Goal: Transaction & Acquisition: Download file/media

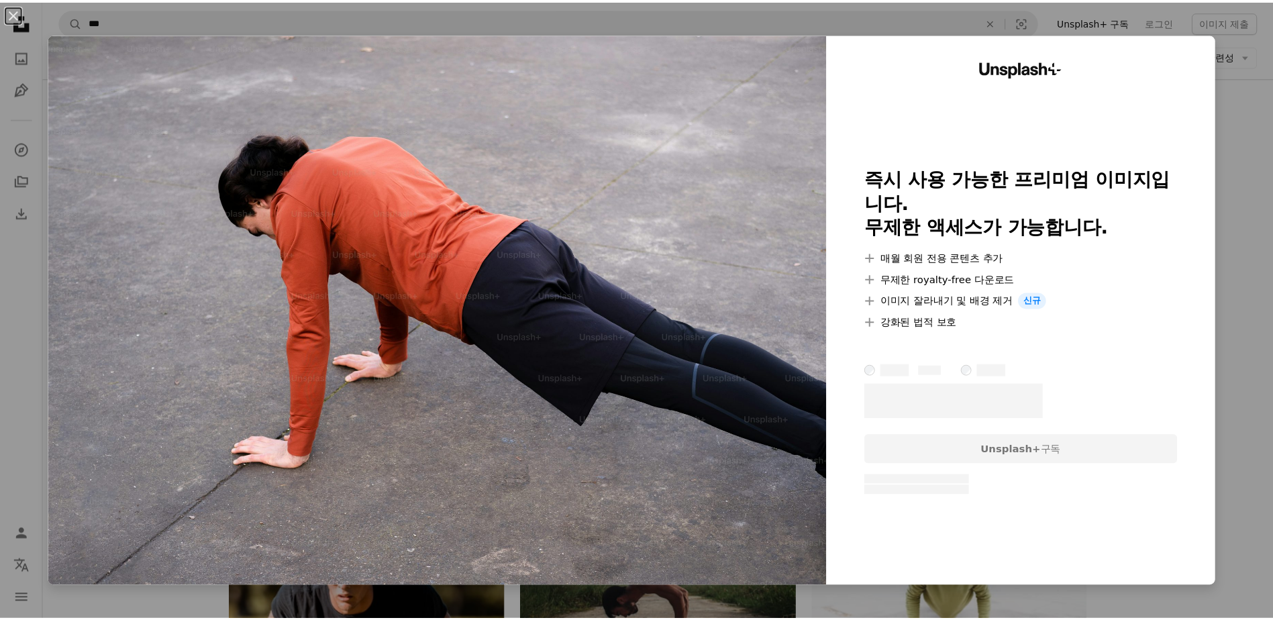
scroll to position [738, 0]
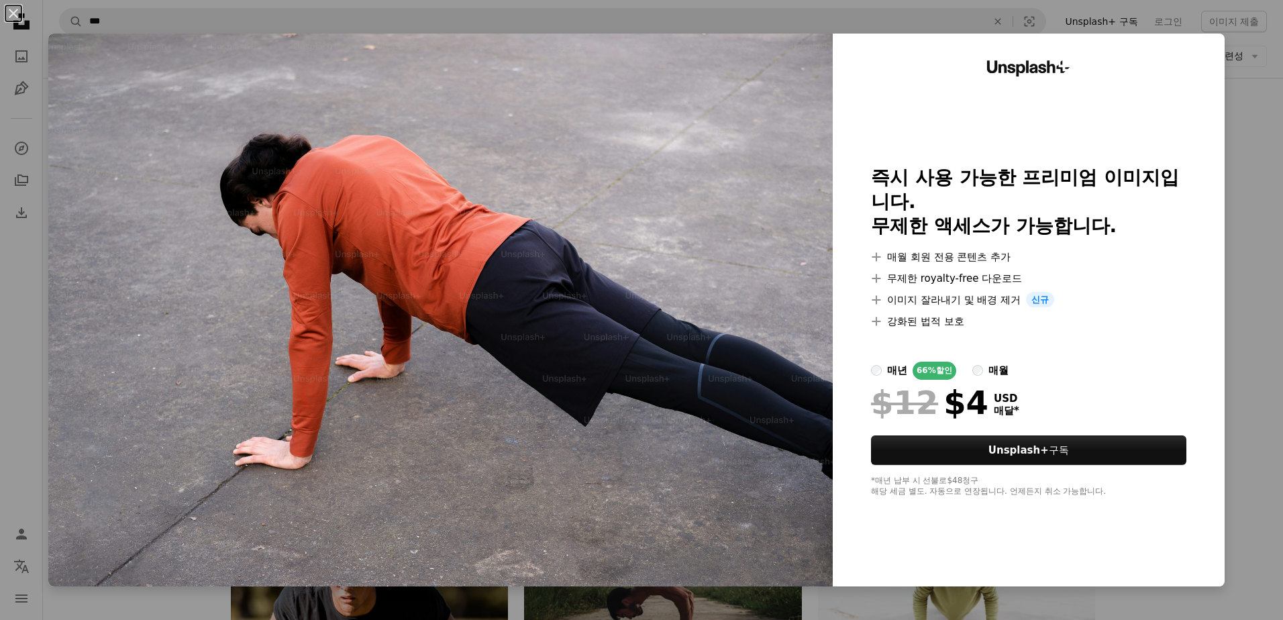
click at [1238, 242] on div "An X shape Unsplash+ 즉시 사용 가능한 프리미엄 이미지입니다. 무제한 액세스가 가능합니다. A plus sign 매월 회원 전…" at bounding box center [641, 310] width 1283 height 620
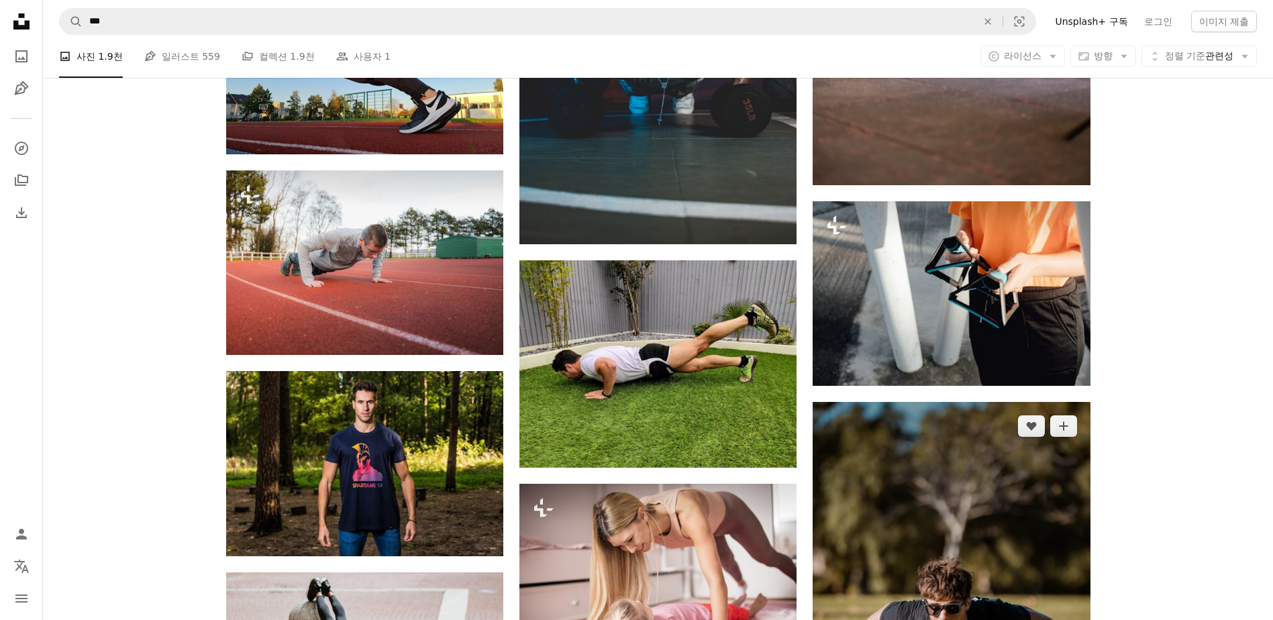
scroll to position [1878, 0]
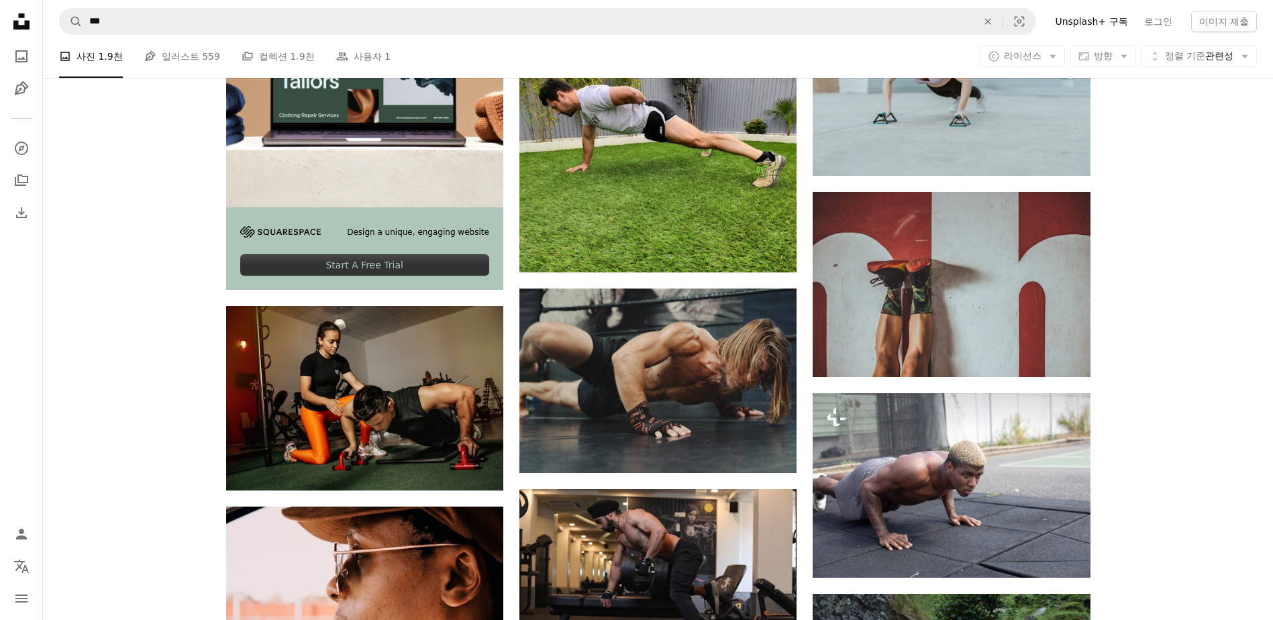
scroll to position [3086, 0]
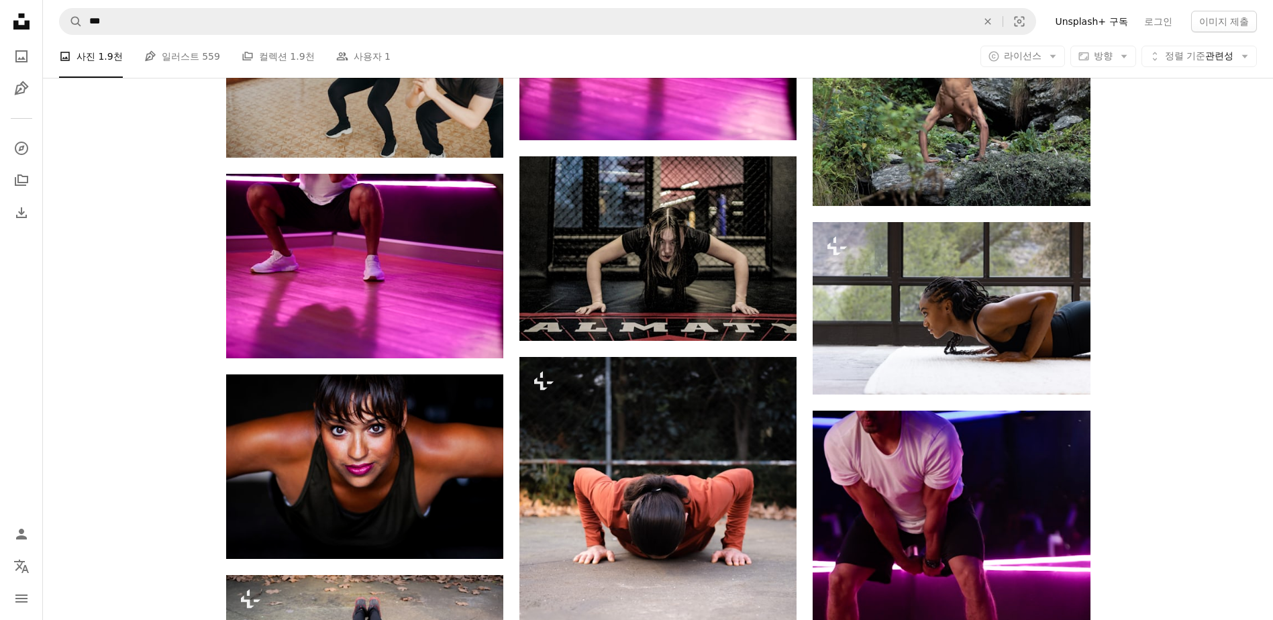
scroll to position [3757, 0]
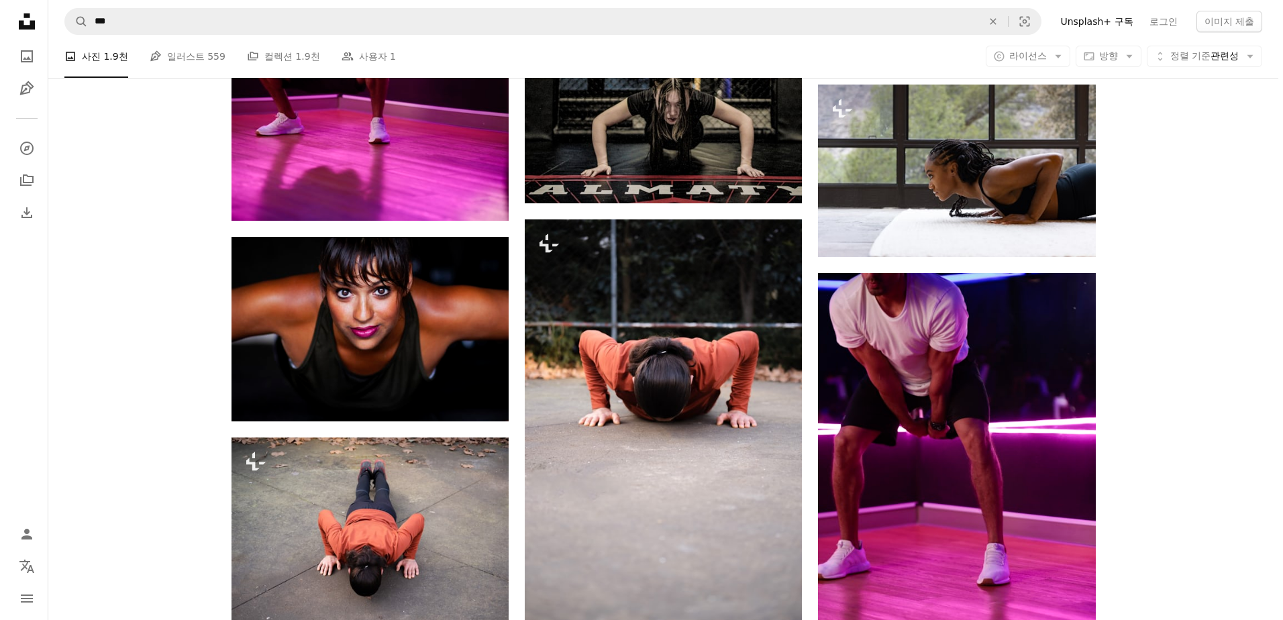
scroll to position [3690, 0]
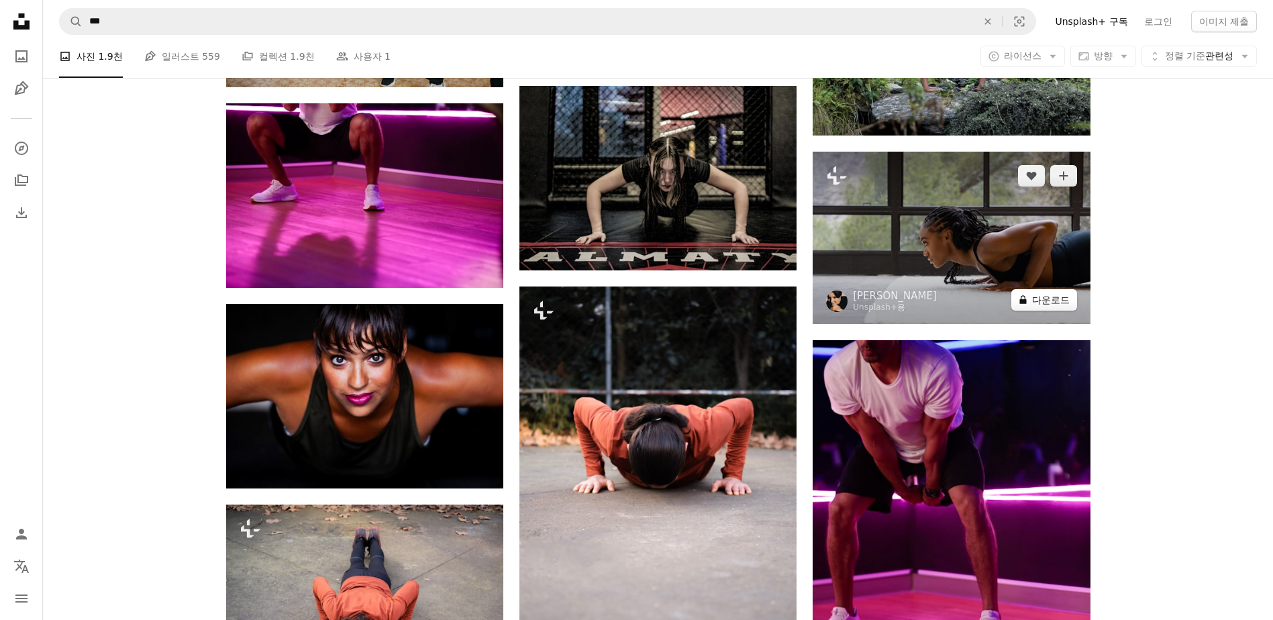
click at [1067, 307] on button "A lock 다운로드" at bounding box center [1044, 299] width 66 height 21
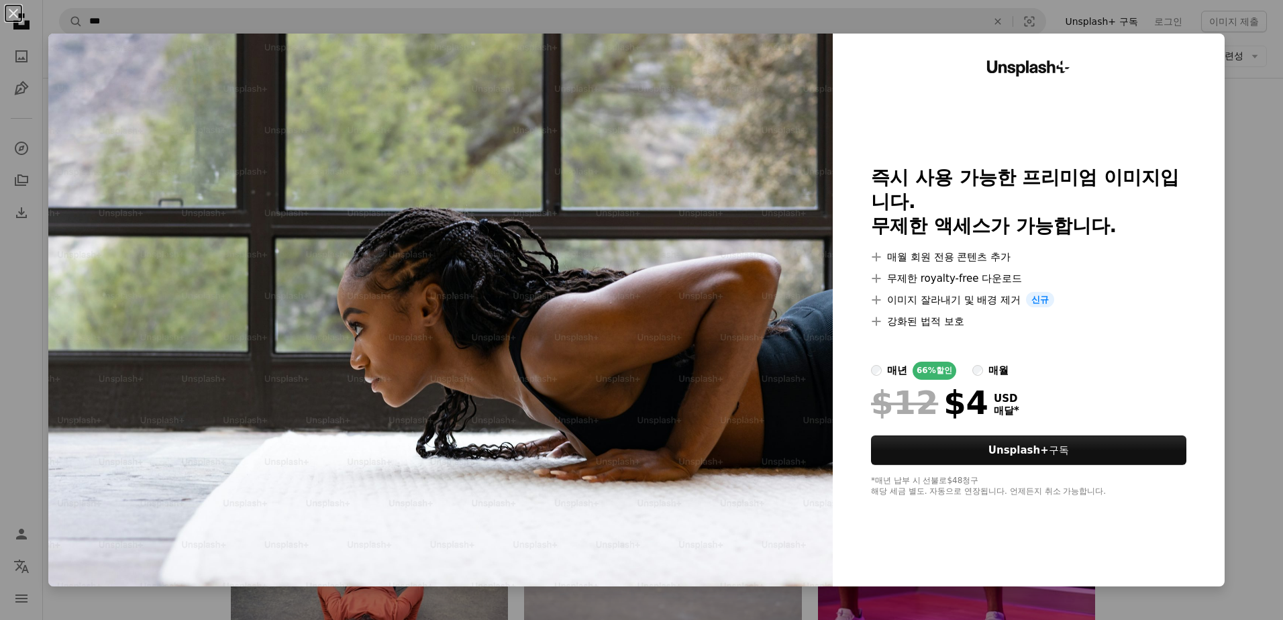
click at [1256, 158] on div "An X shape Unsplash+ 즉시 사용 가능한 프리미엄 이미지입니다. 무제한 액세스가 가능합니다. A plus sign 매월 회원 전…" at bounding box center [641, 310] width 1283 height 620
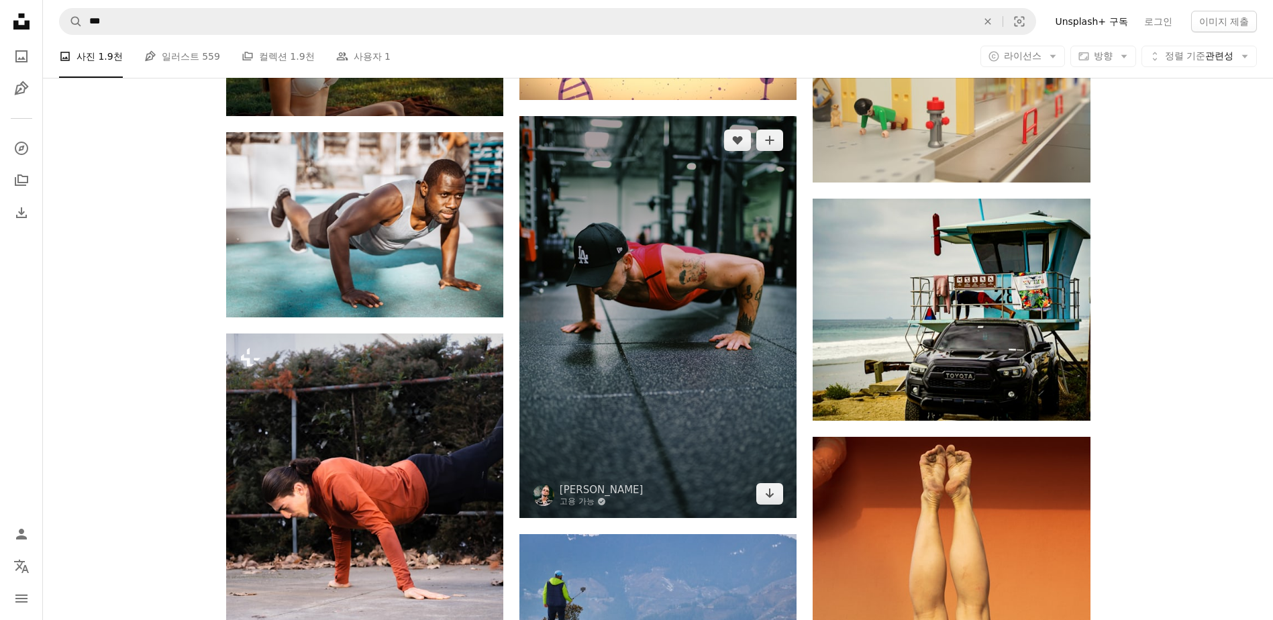
scroll to position [4495, 0]
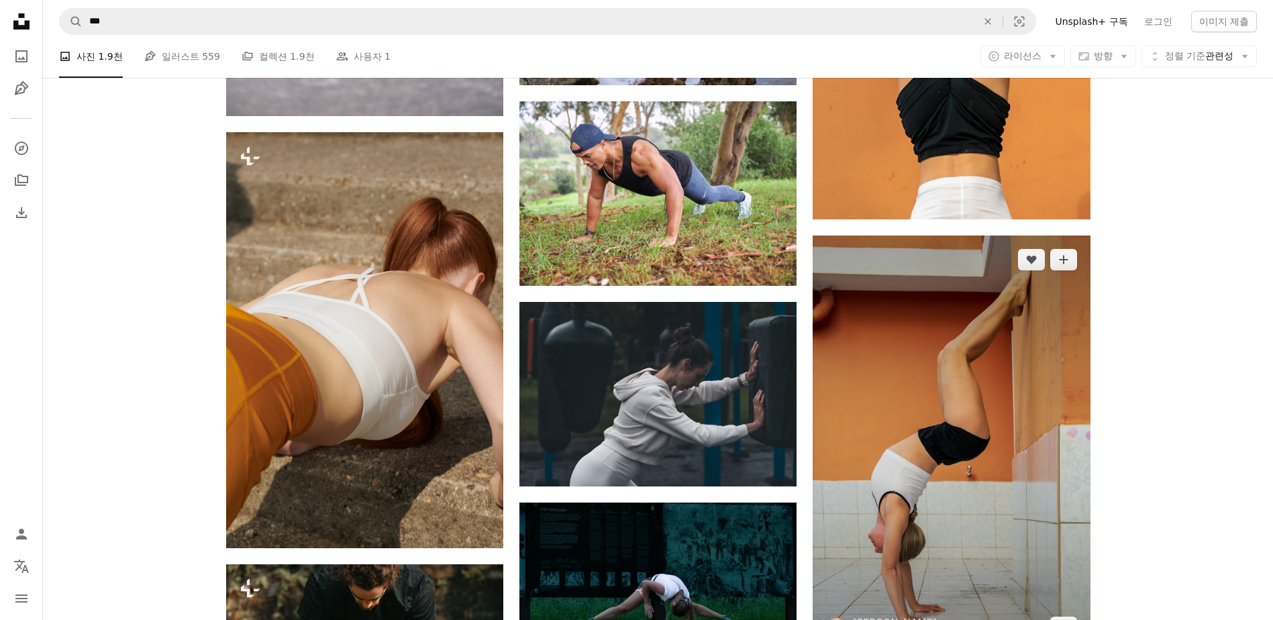
scroll to position [5031, 0]
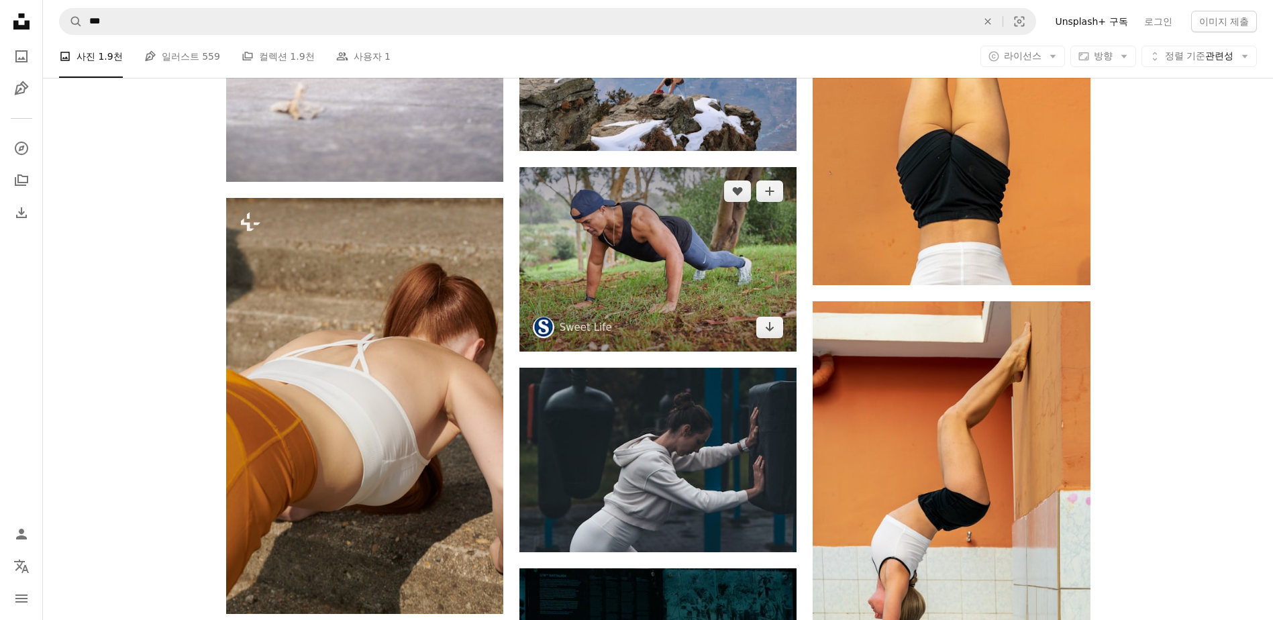
click at [776, 339] on img at bounding box center [657, 259] width 277 height 184
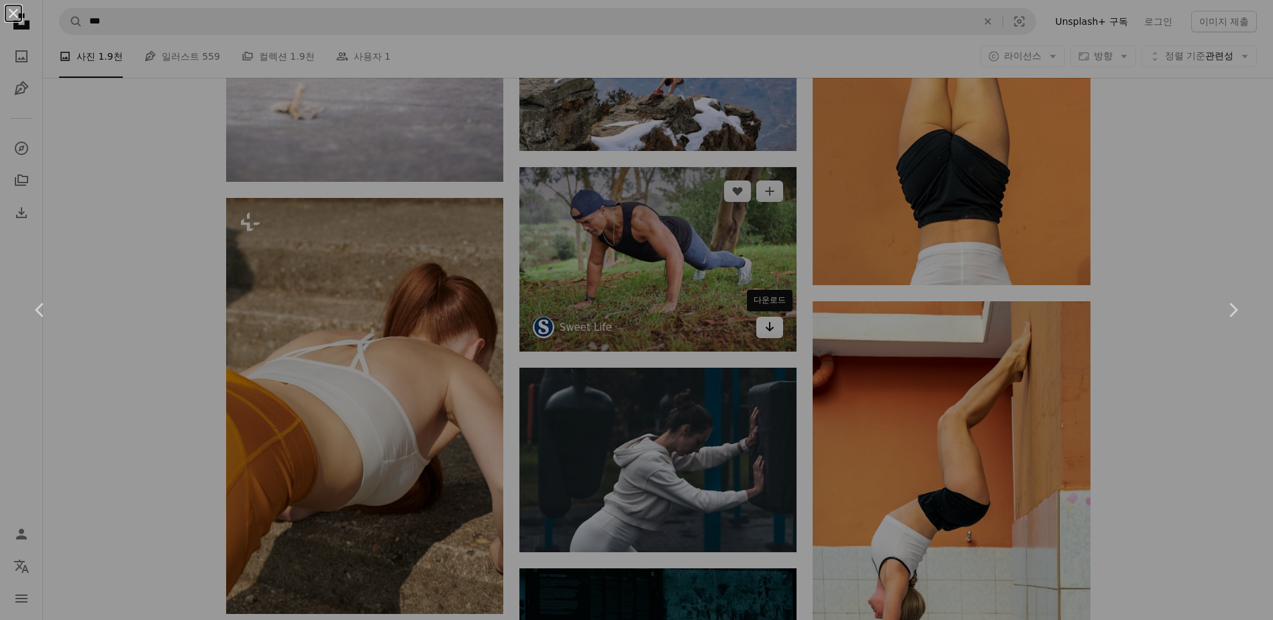
click at [773, 329] on div "An X shape Chevron left Chevron right" at bounding box center [636, 310] width 1273 height 620
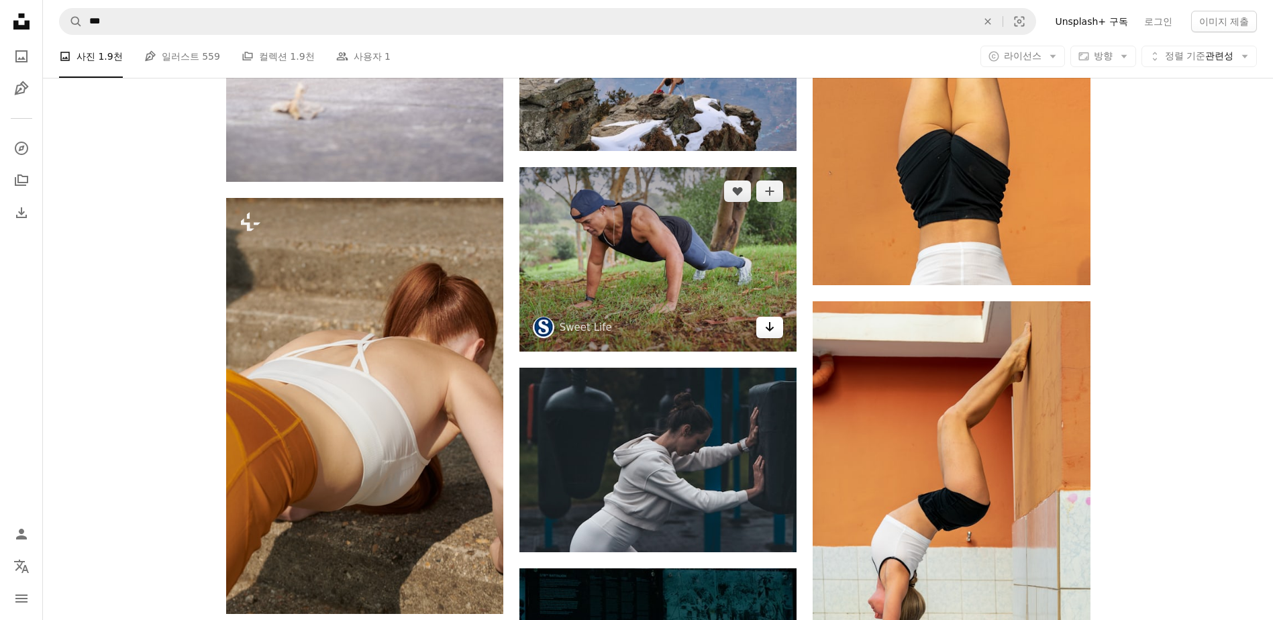
click at [770, 331] on icon "Arrow pointing down" at bounding box center [769, 327] width 11 height 16
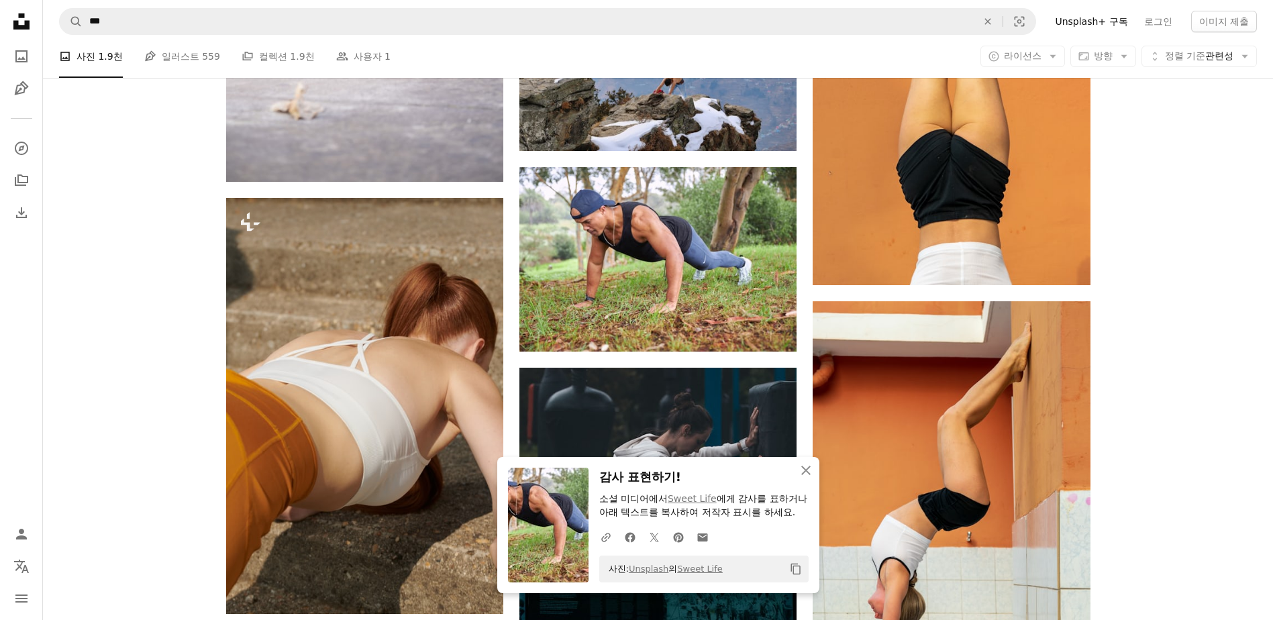
drag, startPoint x: 1148, startPoint y: 482, endPoint x: 1134, endPoint y: 471, distance: 18.1
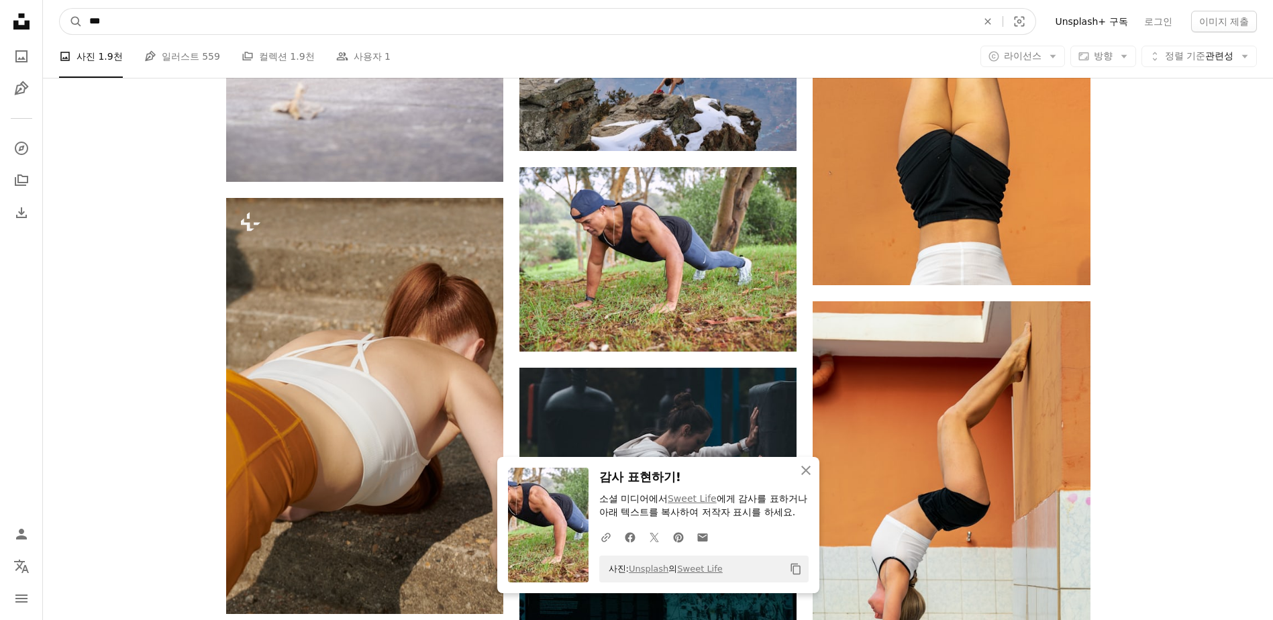
drag, startPoint x: 341, startPoint y: 26, endPoint x: 0, endPoint y: 33, distance: 340.9
type input "***"
click button "A magnifying glass" at bounding box center [71, 21] width 23 height 25
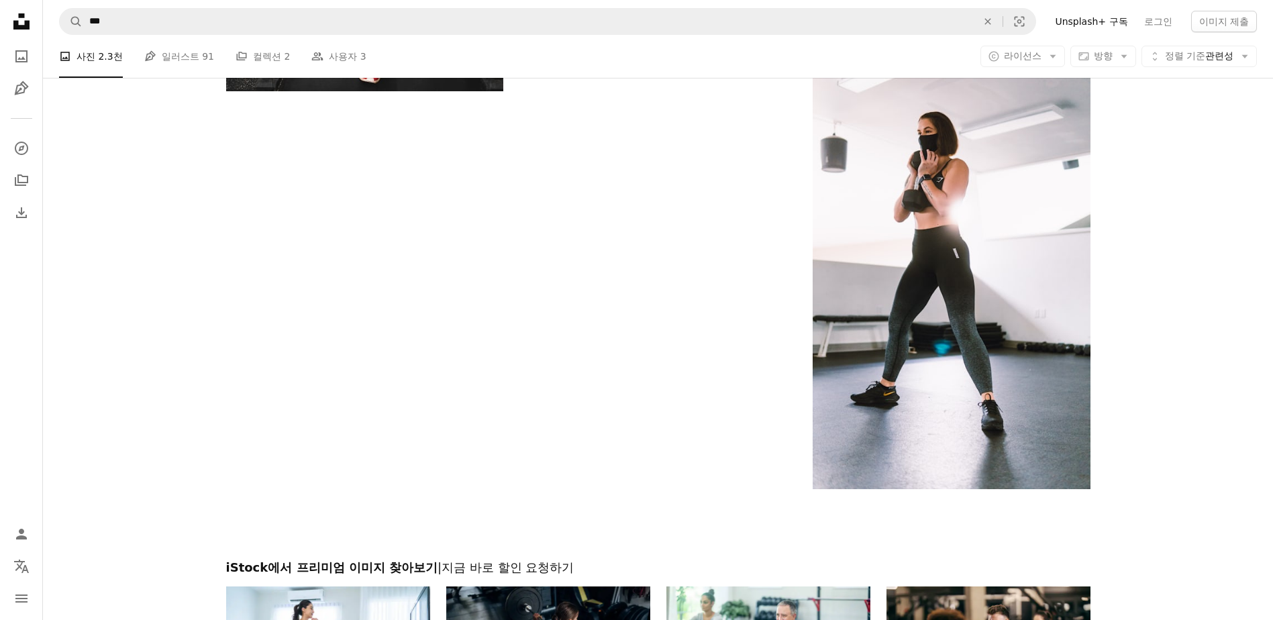
scroll to position [2952, 0]
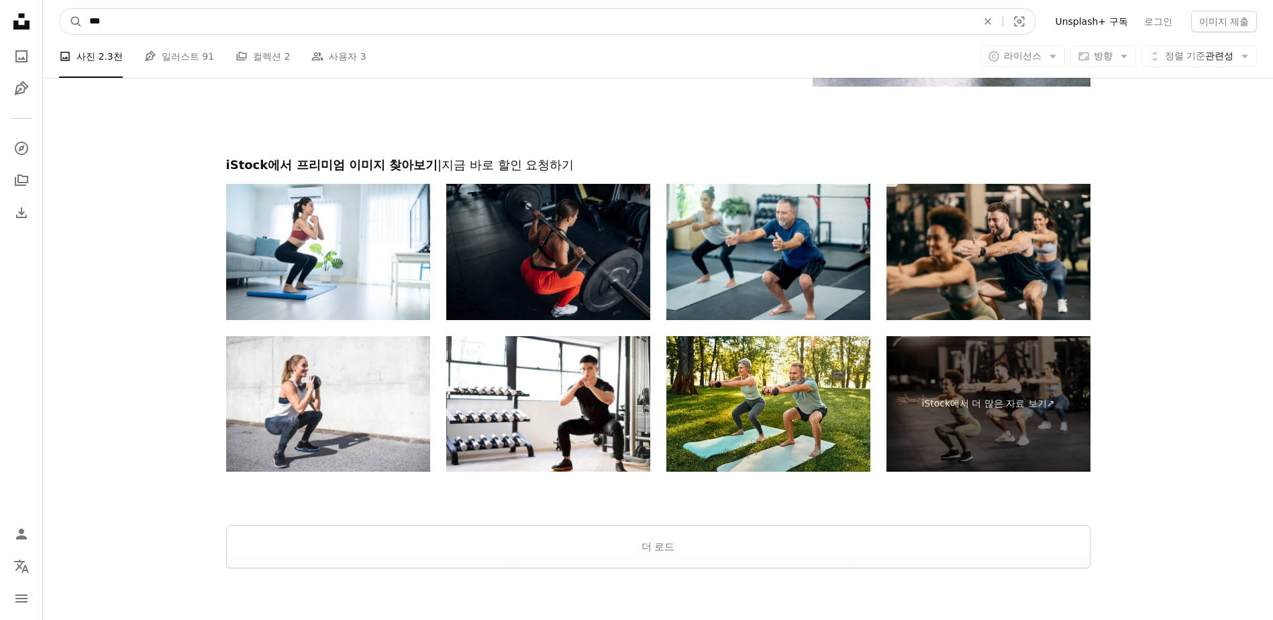
click at [292, 27] on input "***" at bounding box center [528, 21] width 890 height 25
type input "*****"
click button "A magnifying glass" at bounding box center [71, 21] width 23 height 25
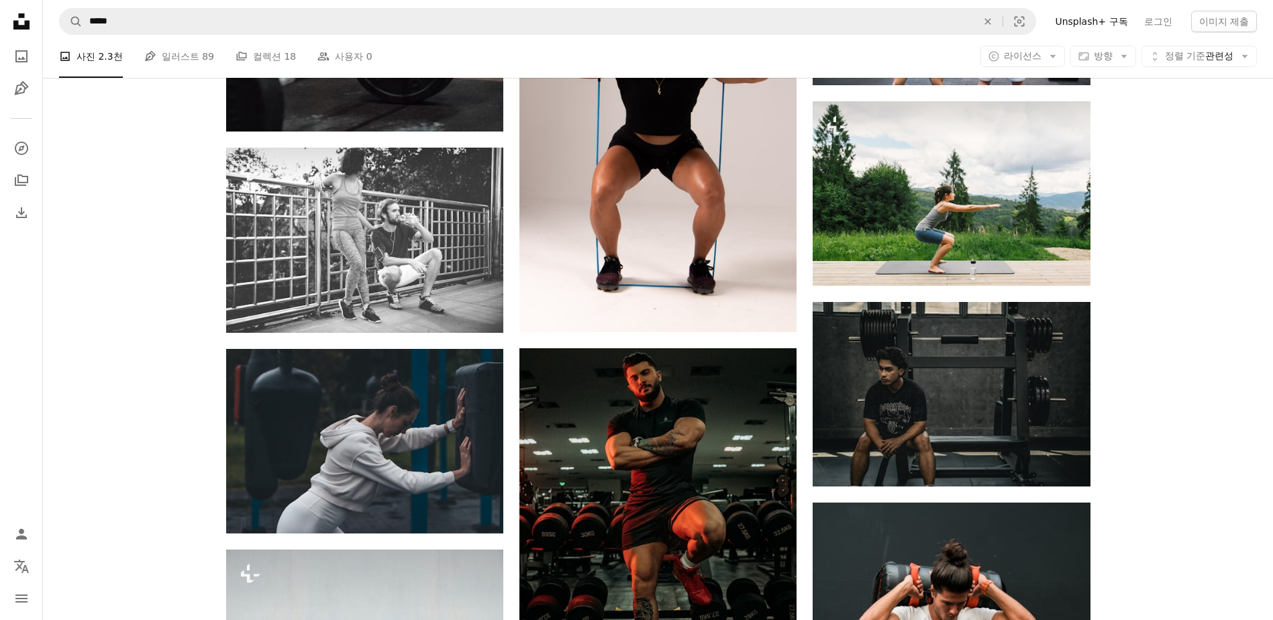
scroll to position [1208, 0]
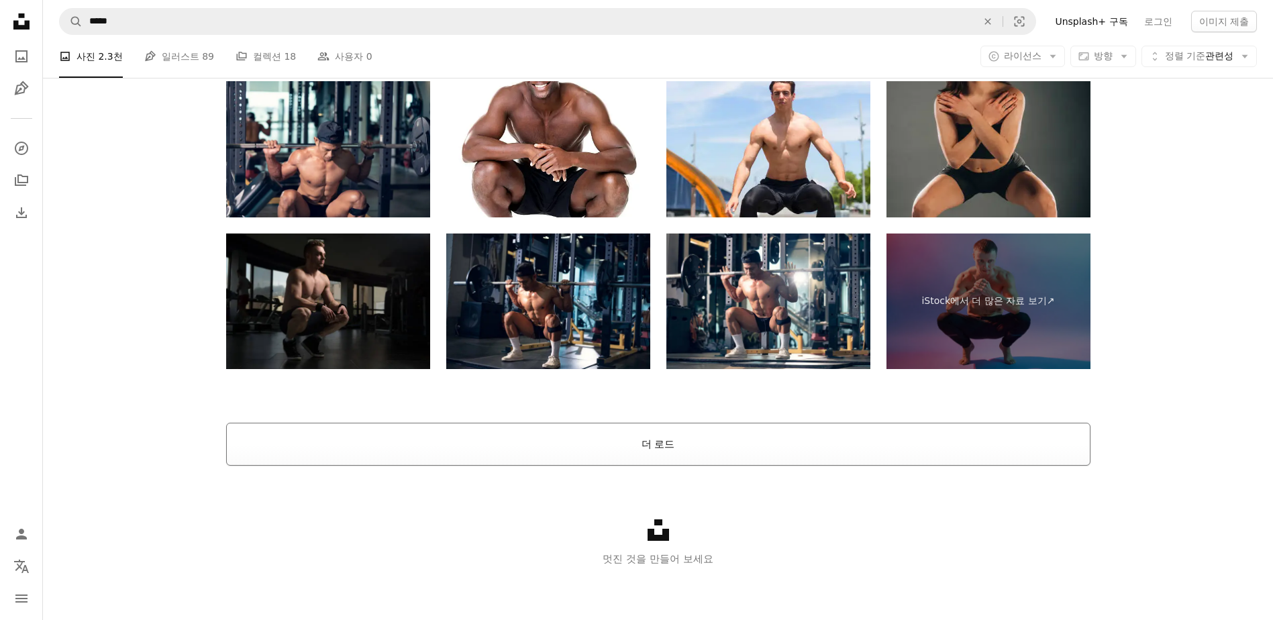
click at [784, 449] on button "더 로드" at bounding box center [658, 444] width 864 height 43
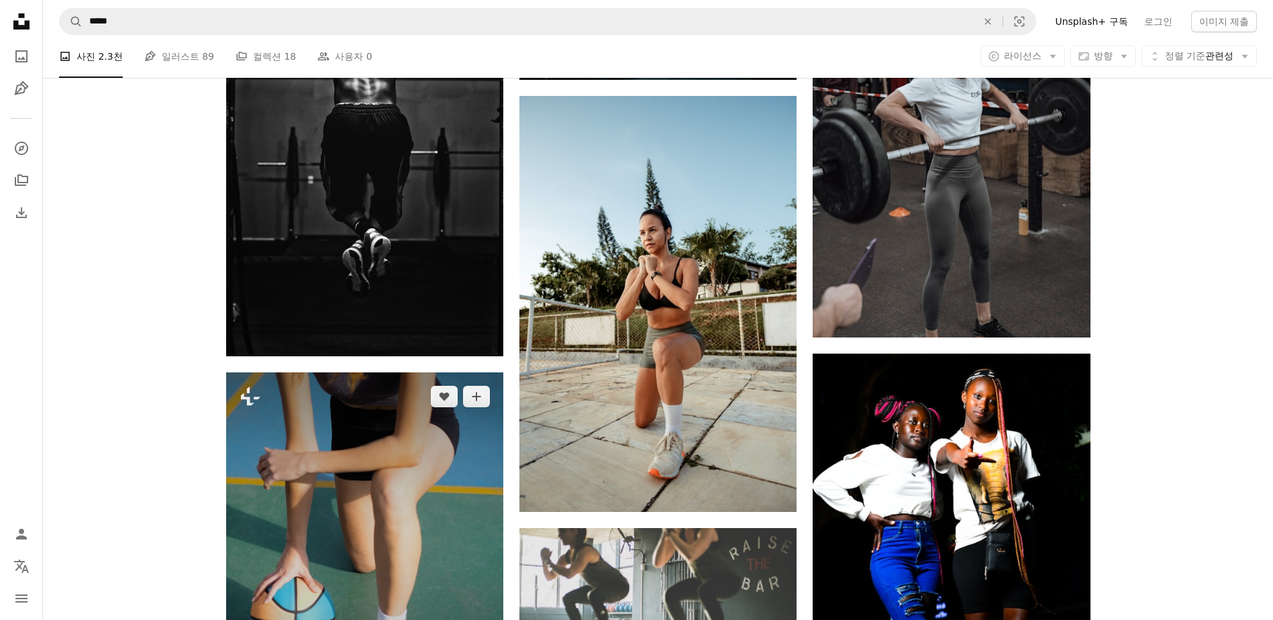
scroll to position [7212, 0]
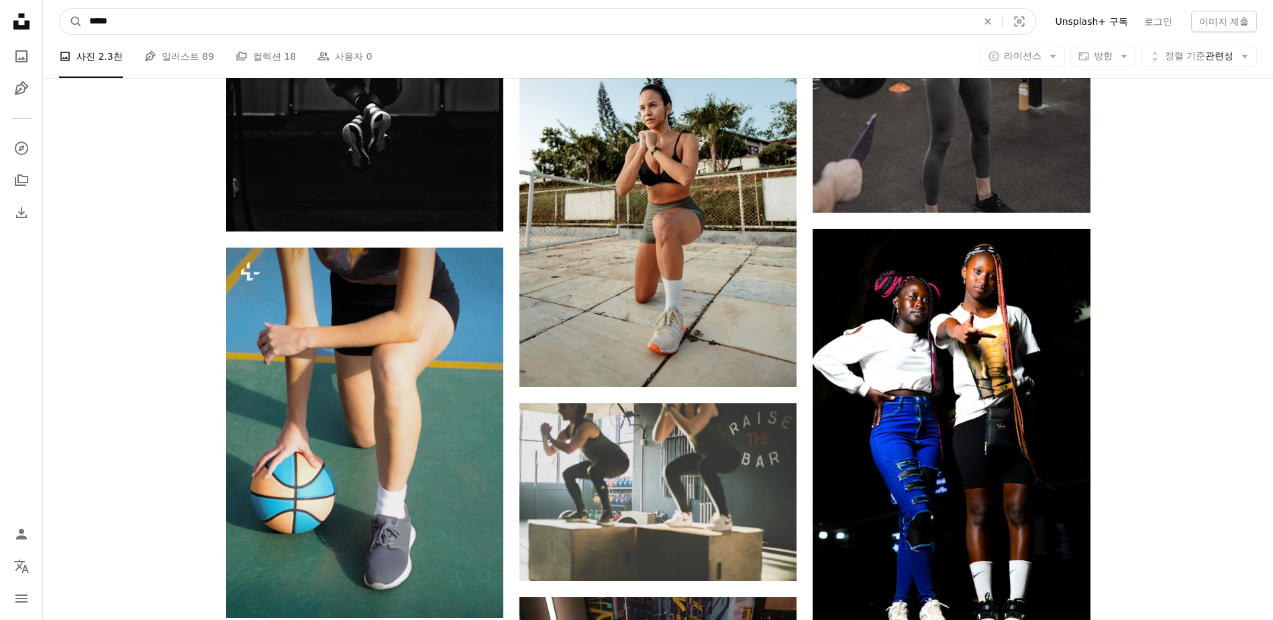
click at [103, 30] on input "*****" at bounding box center [528, 21] width 890 height 25
type input "***"
click at [60, 9] on button "A magnifying glass" at bounding box center [71, 21] width 23 height 25
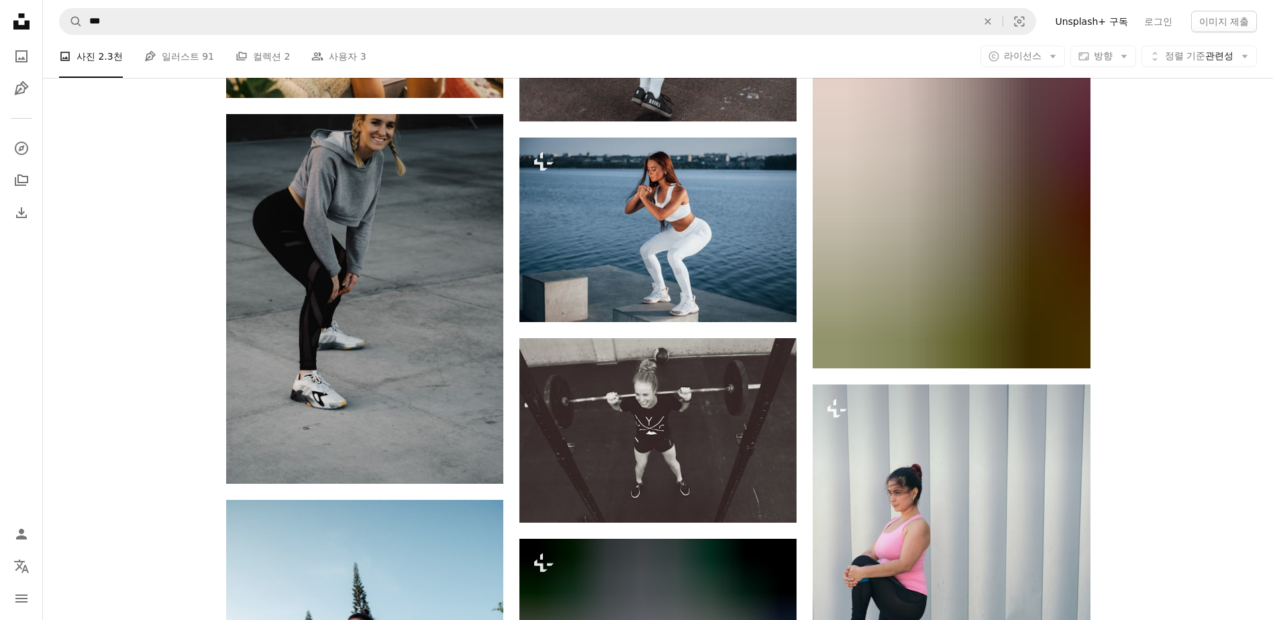
scroll to position [8050, 0]
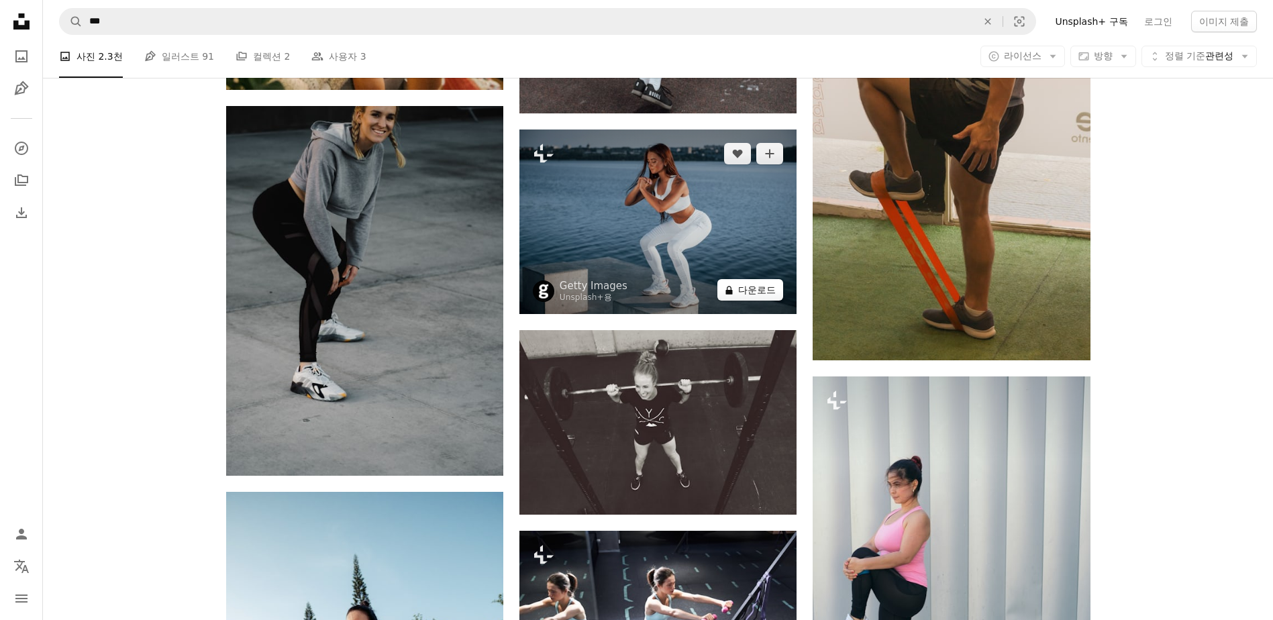
click at [761, 290] on button "A lock 다운로드" at bounding box center [750, 289] width 66 height 21
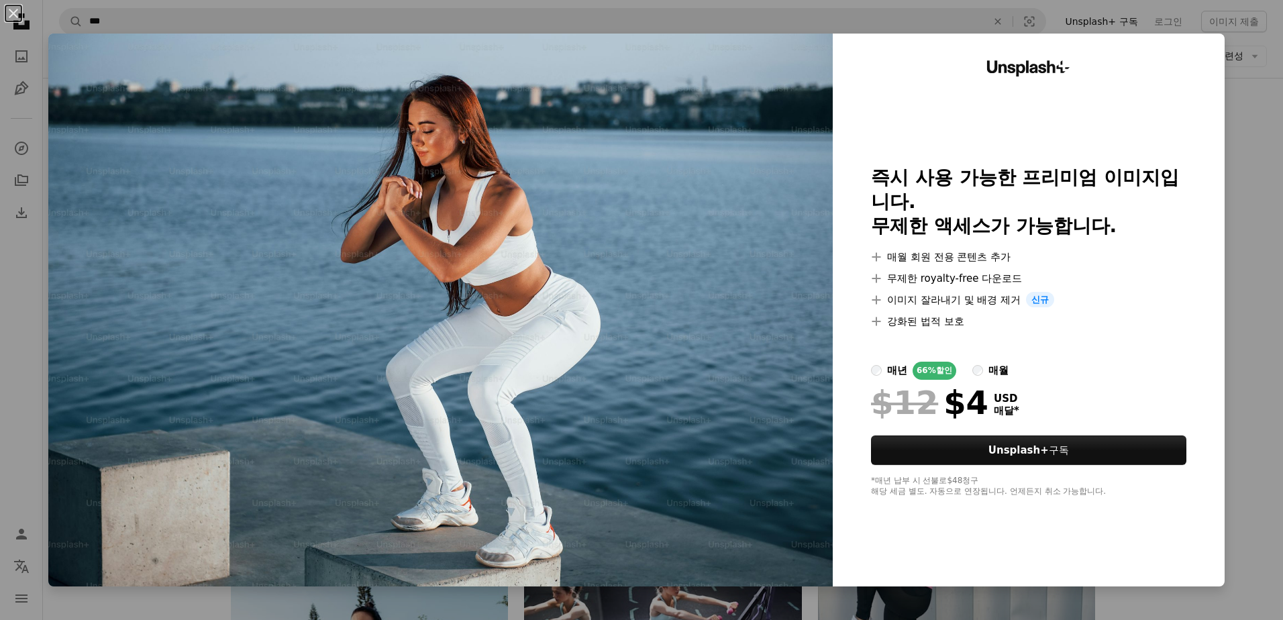
click at [1263, 279] on div "An X shape Unsplash+ 즉시 사용 가능한 프리미엄 이미지입니다. 무제한 액세스가 가능합니다. A plus sign 매월 회원 전…" at bounding box center [641, 310] width 1283 height 620
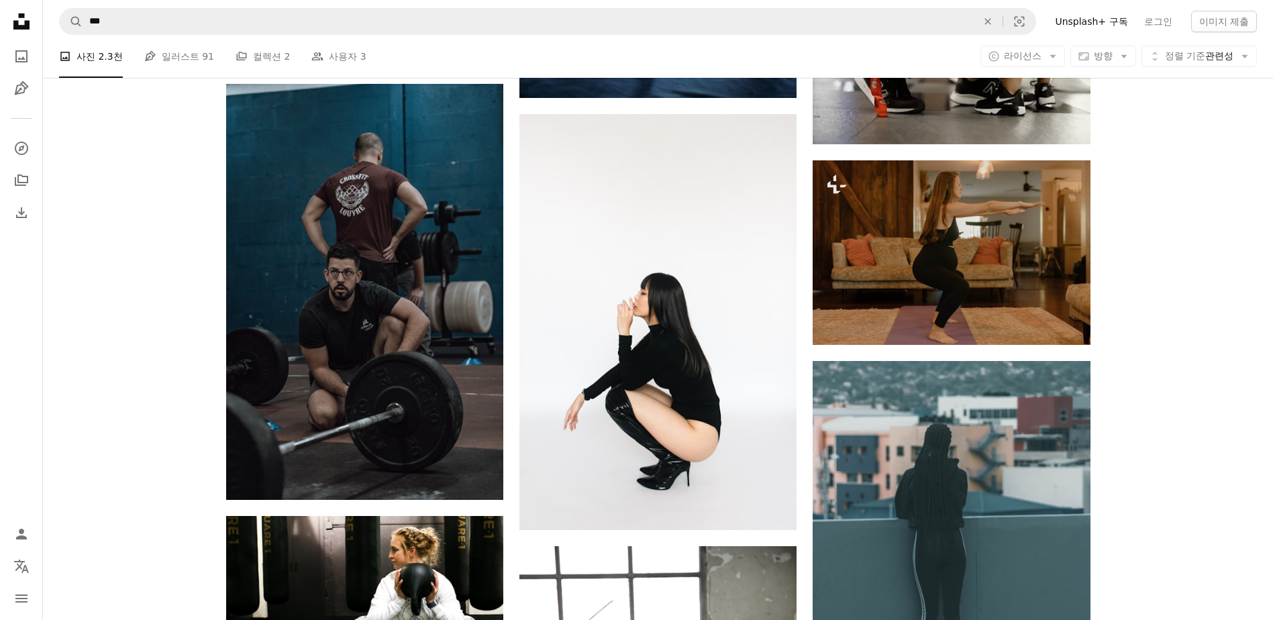
scroll to position [9459, 0]
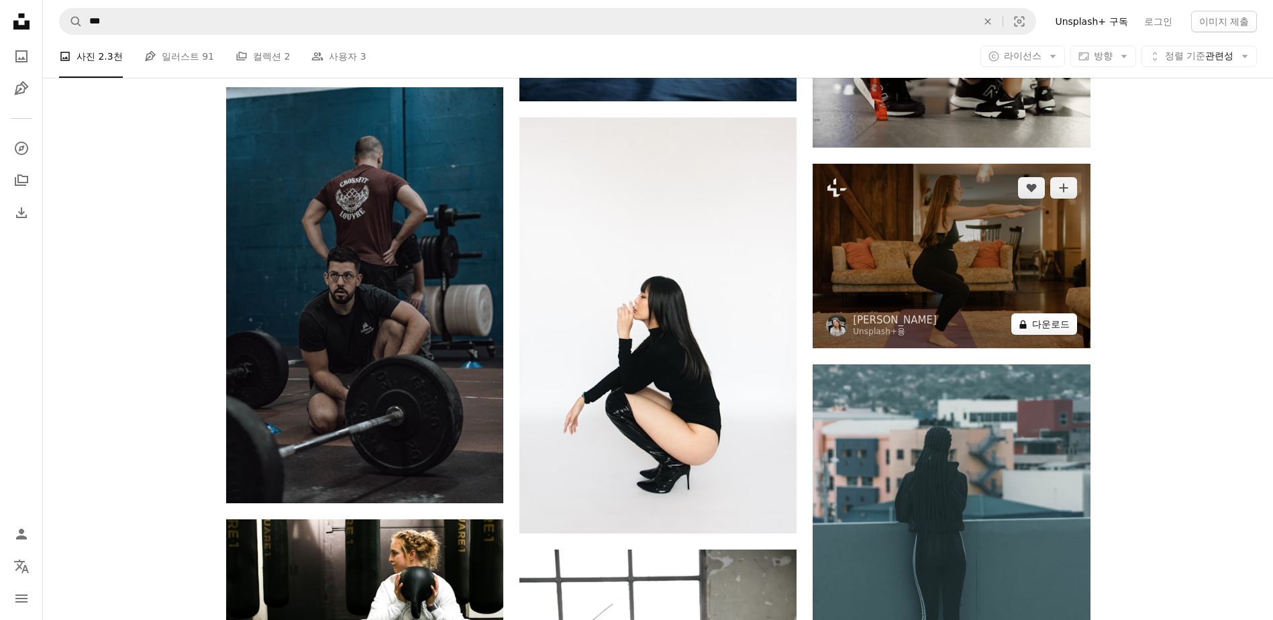
click at [1058, 333] on button "A lock 다운로드" at bounding box center [1044, 323] width 66 height 21
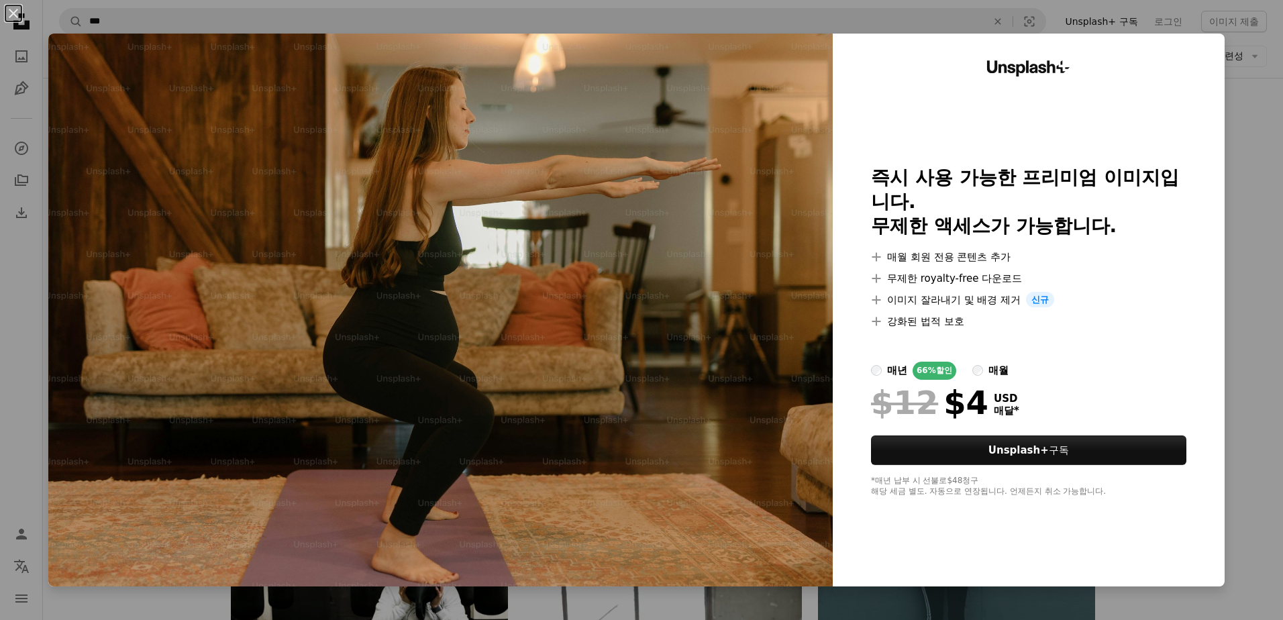
click at [1226, 253] on div "An X shape Unsplash+ 즉시 사용 가능한 프리미엄 이미지입니다. 무제한 액세스가 가능합니다. A plus sign 매월 회원 전…" at bounding box center [641, 310] width 1283 height 620
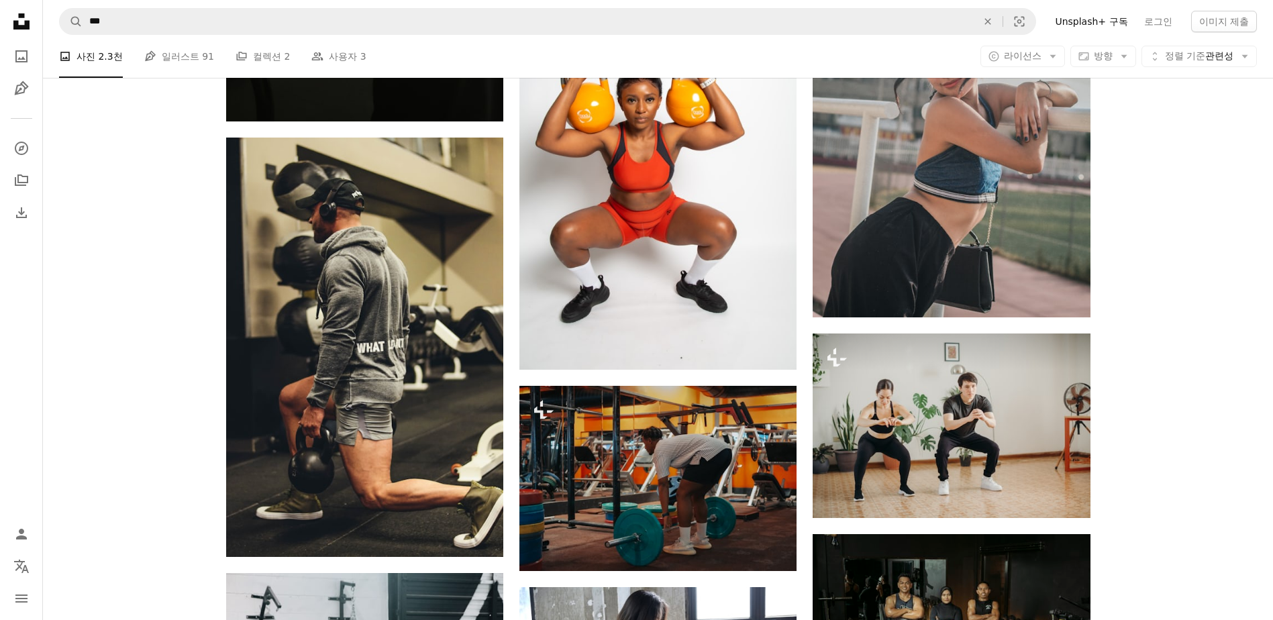
scroll to position [10868, 0]
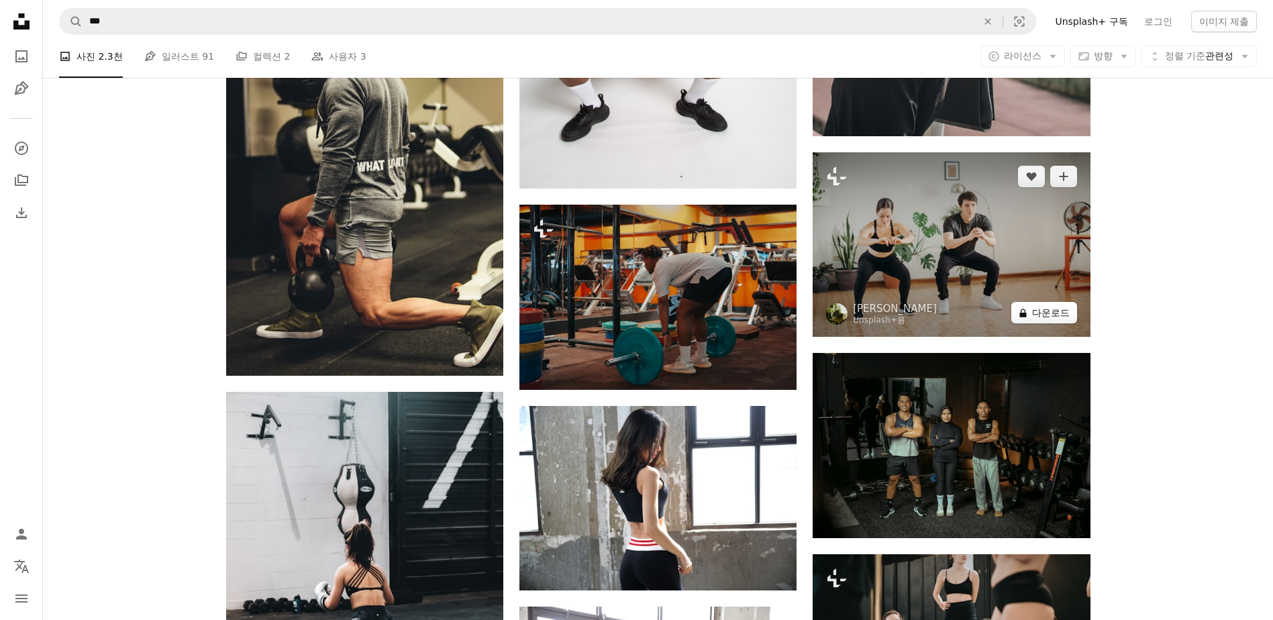
click at [1057, 315] on button "A lock 다운로드" at bounding box center [1044, 312] width 66 height 21
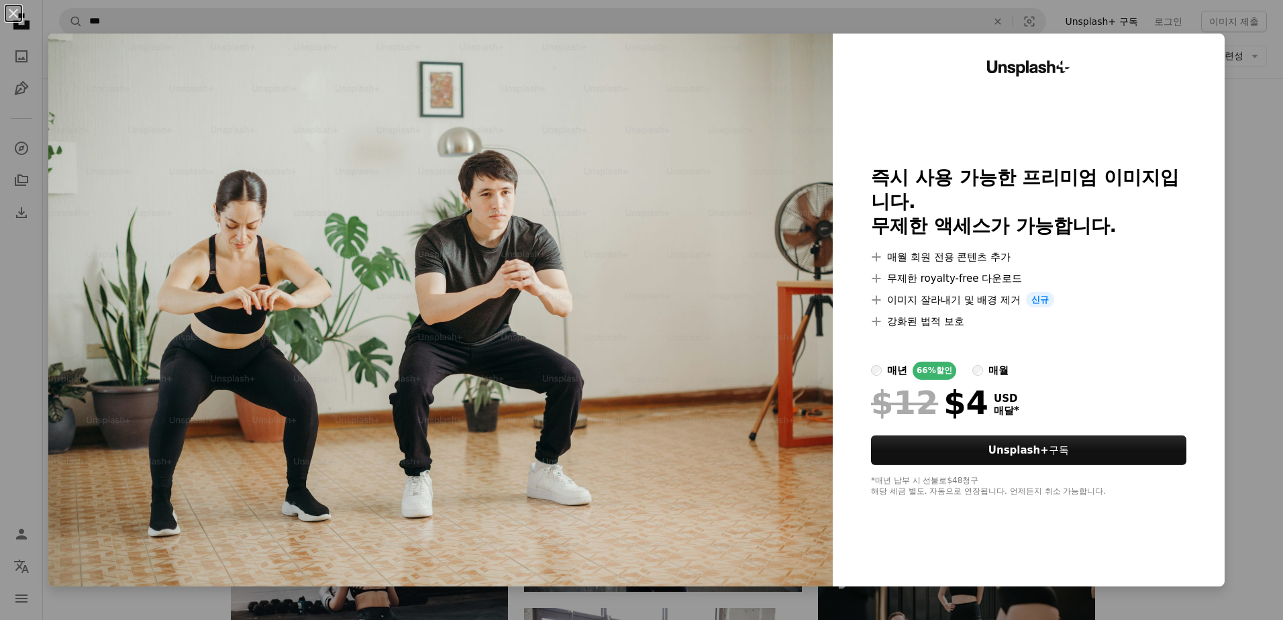
click at [1230, 317] on div "An X shape Unsplash+ 즉시 사용 가능한 프리미엄 이미지입니다. 무제한 액세스가 가능합니다. A plus sign 매월 회원 전…" at bounding box center [641, 310] width 1283 height 620
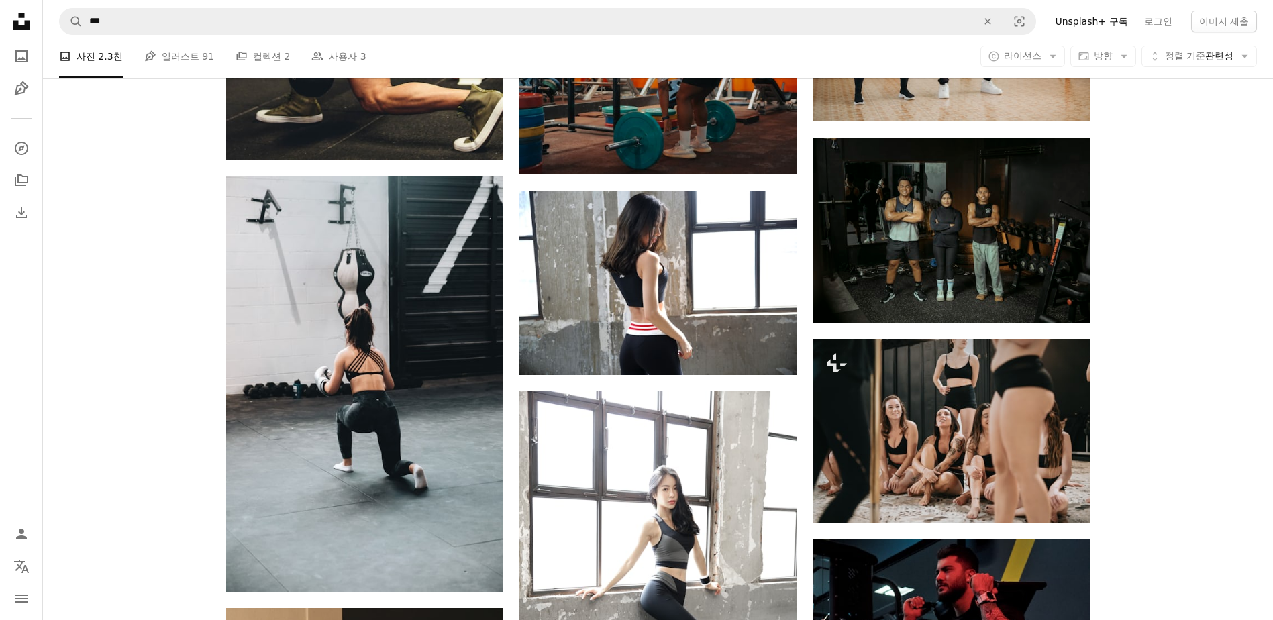
scroll to position [11203, 0]
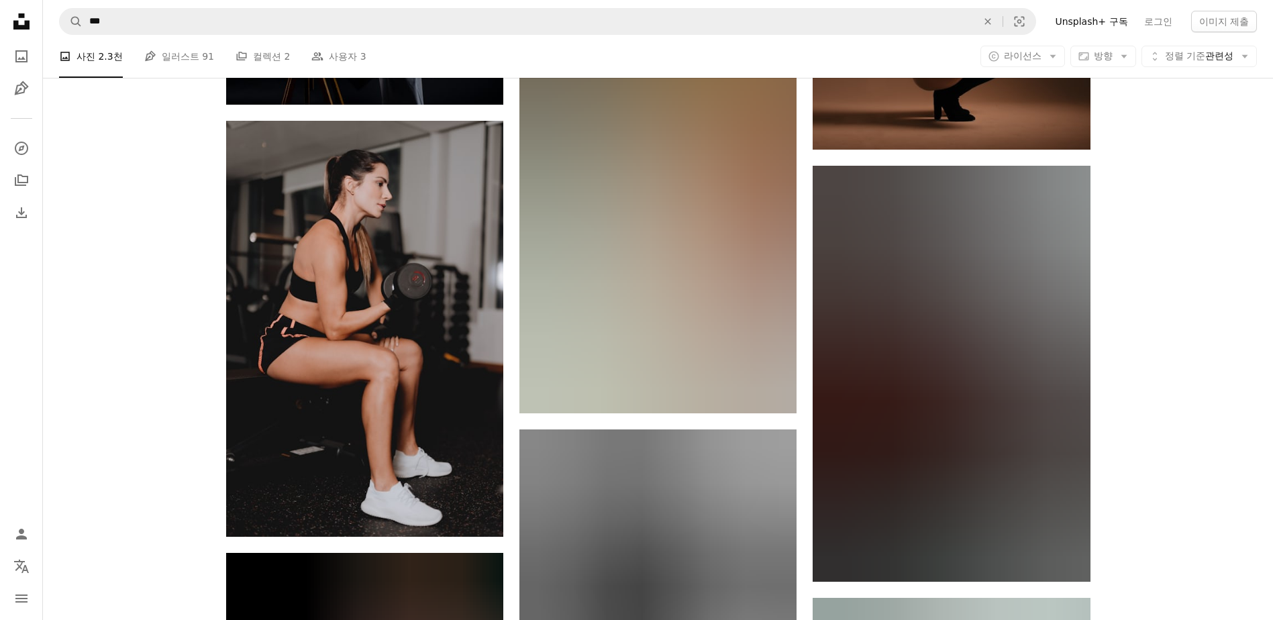
scroll to position [12948, 0]
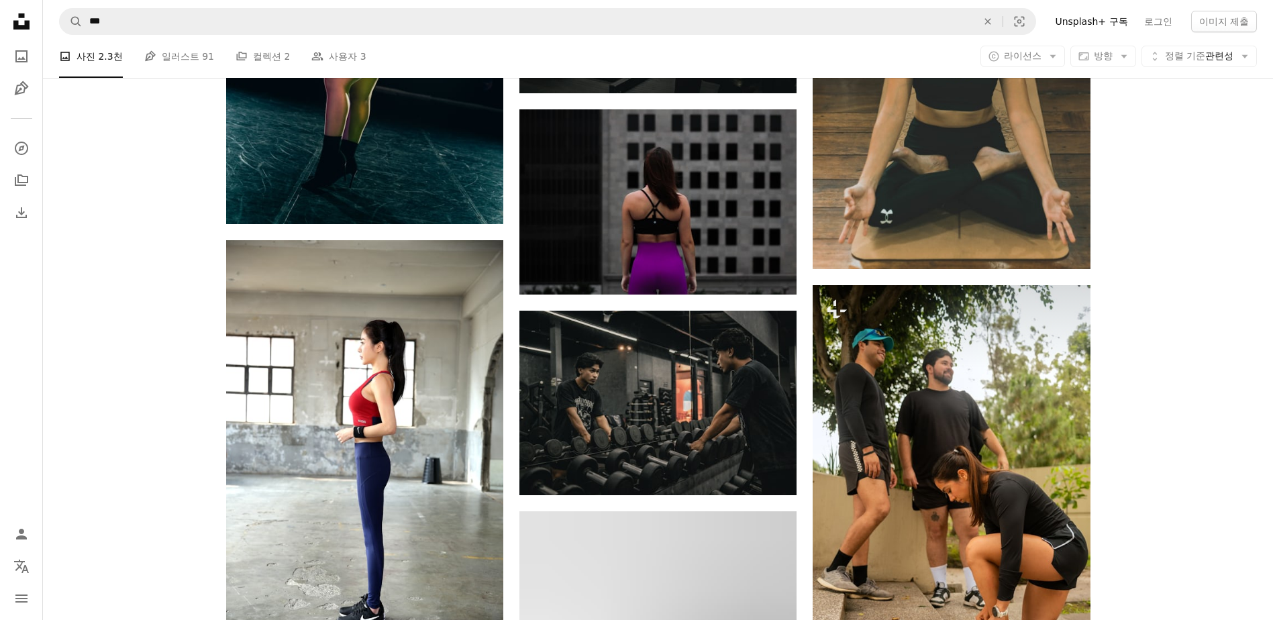
scroll to position [13820, 0]
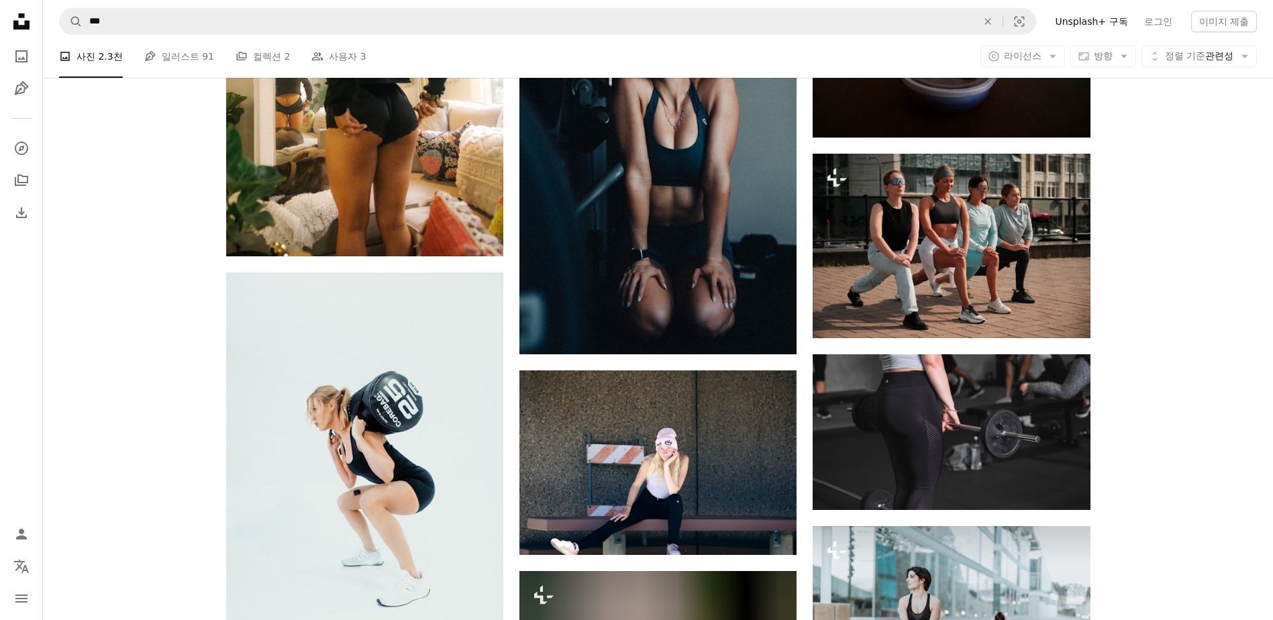
scroll to position [14893, 0]
